Goal: Transaction & Acquisition: Purchase product/service

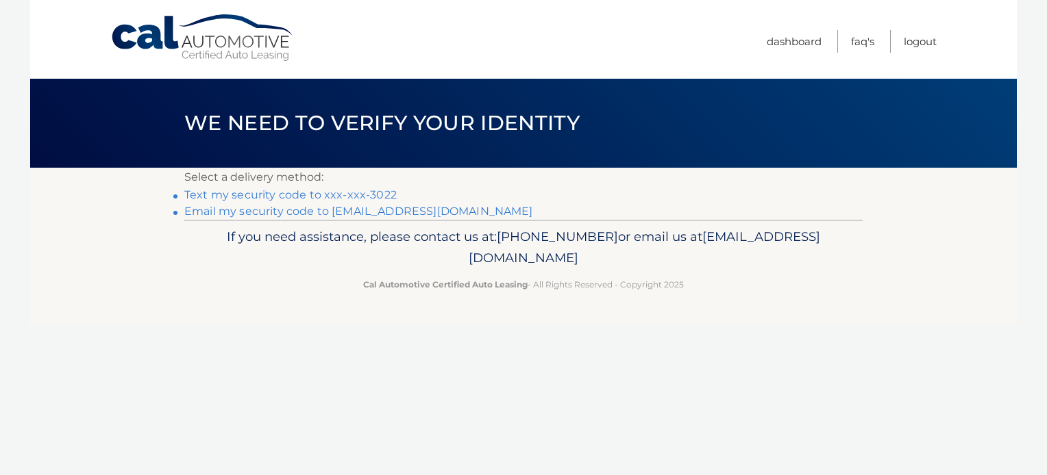
click at [239, 193] on link "Text my security code to xxx-xxx-3022" at bounding box center [290, 194] width 212 height 13
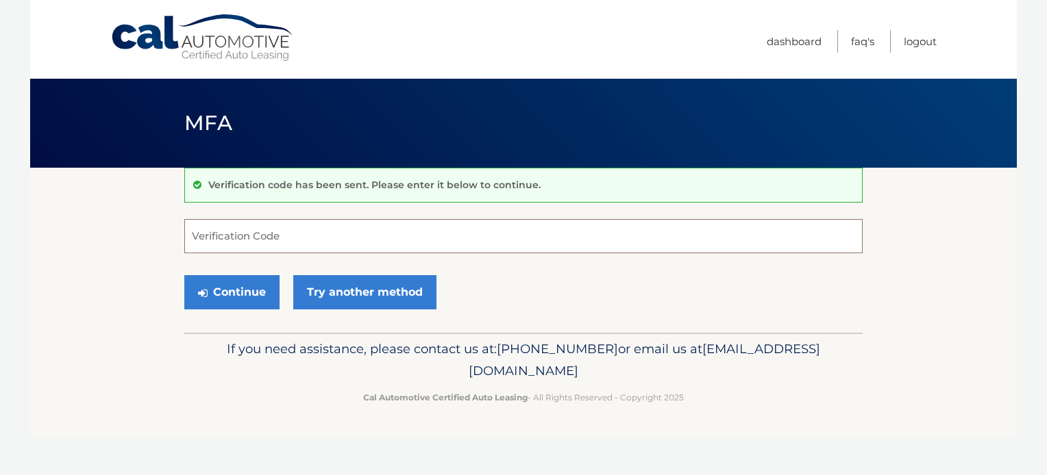
click at [307, 237] on input "Verification Code" at bounding box center [523, 236] width 678 height 34
type input "411616"
click at [243, 289] on button "Continue" at bounding box center [231, 292] width 95 height 34
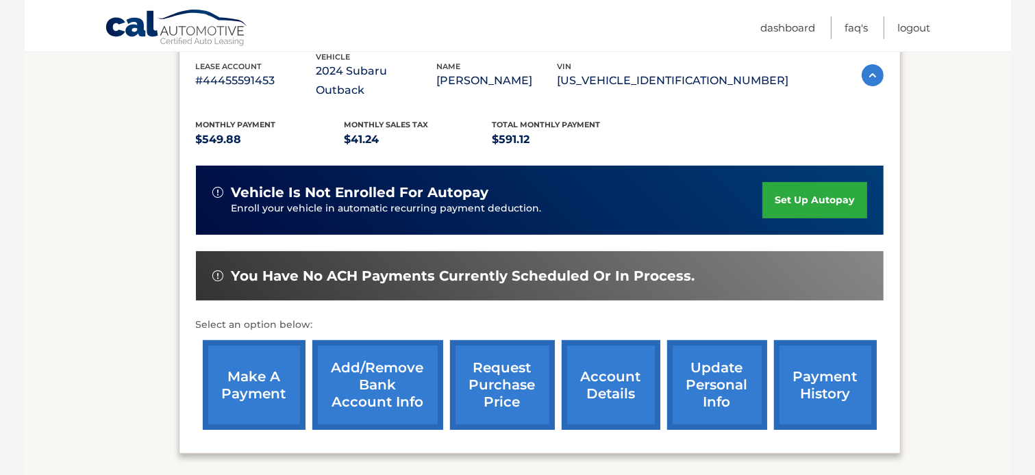
scroll to position [274, 0]
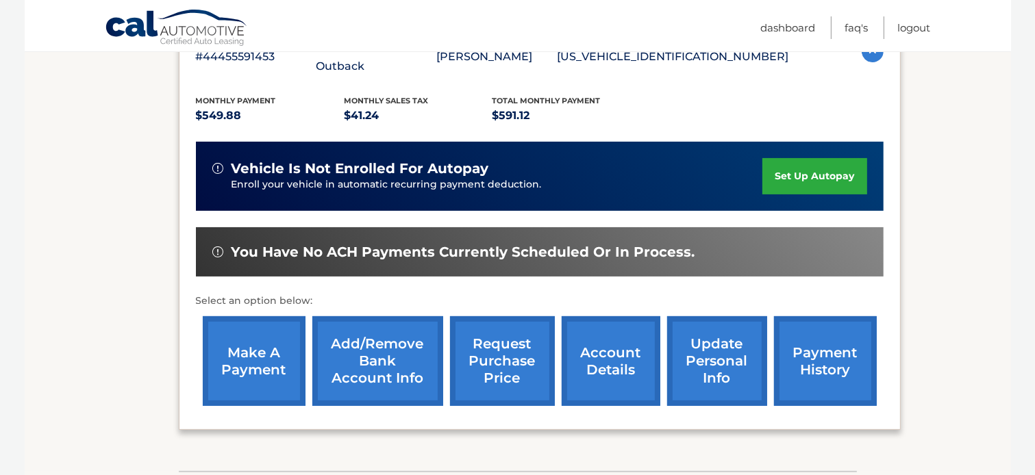
click at [253, 334] on link "make a payment" at bounding box center [254, 362] width 103 height 90
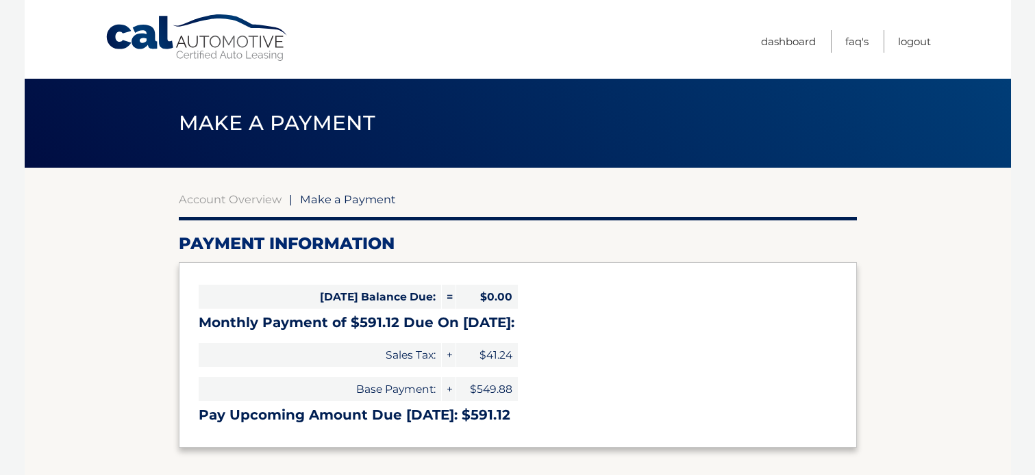
select select "NzdhMTI2MDYtZTNlNy00ZjM4LWI5ZjgtYzI5MGNhYTU2NDU1"
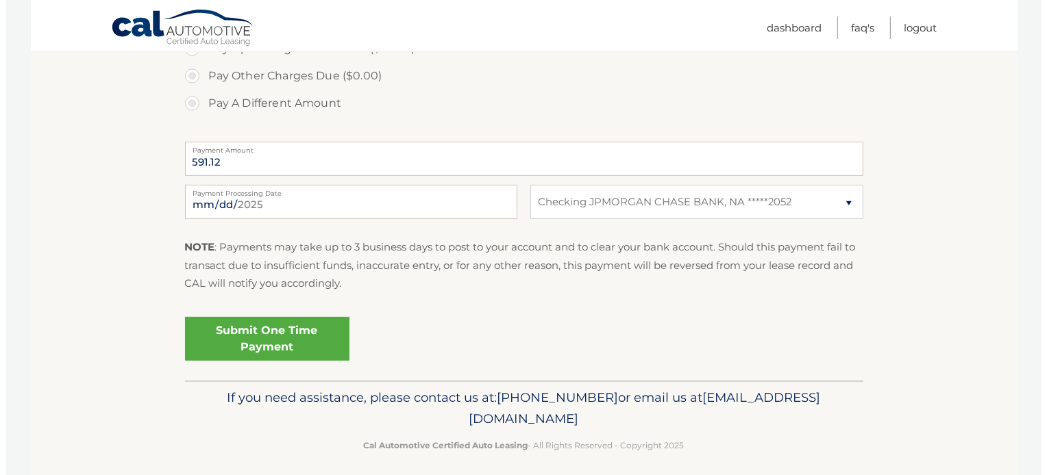
scroll to position [502, 0]
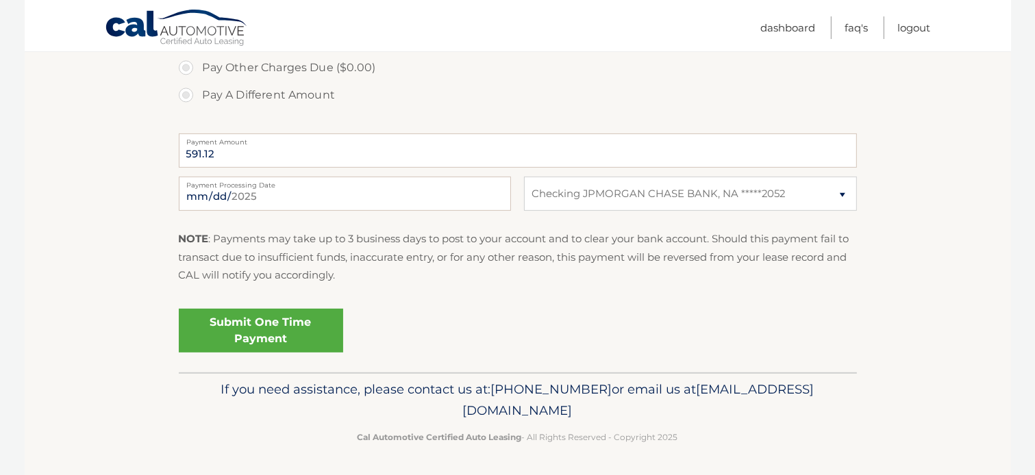
click at [260, 323] on link "Submit One Time Payment" at bounding box center [261, 331] width 164 height 44
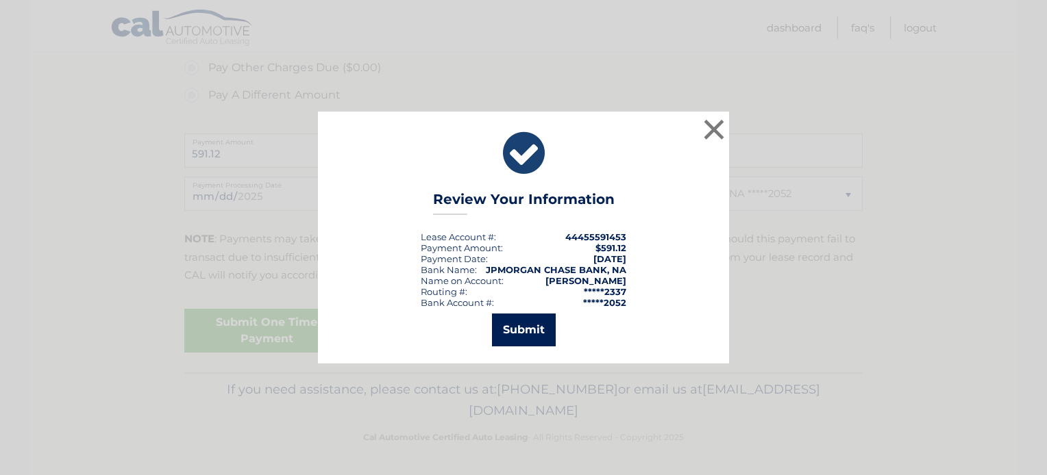
click at [523, 336] on button "Submit" at bounding box center [524, 330] width 64 height 33
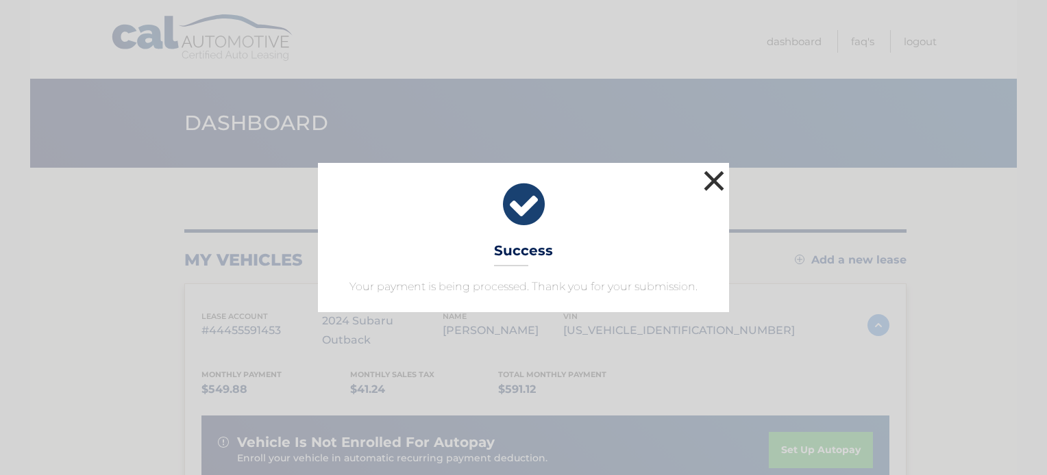
click at [716, 181] on button "×" at bounding box center [713, 180] width 27 height 27
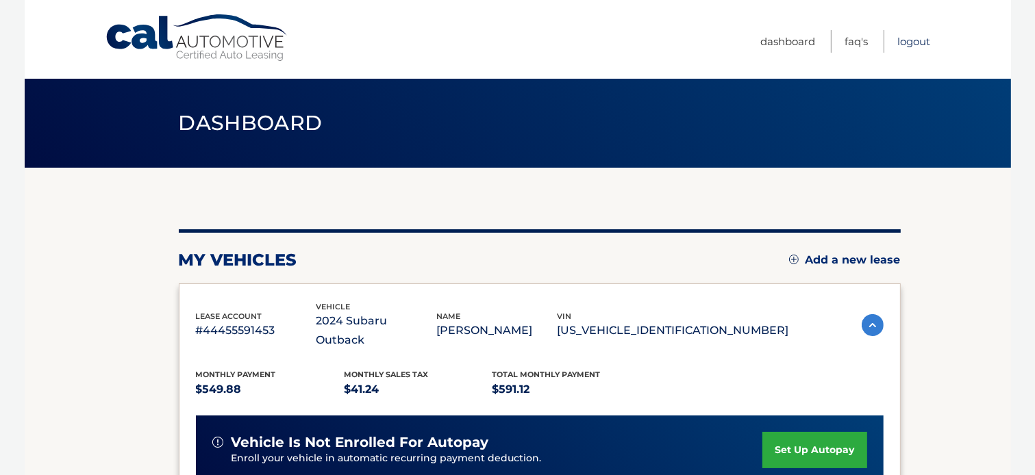
click at [910, 41] on link "Logout" at bounding box center [914, 41] width 33 height 23
